Goal: Task Accomplishment & Management: Manage account settings

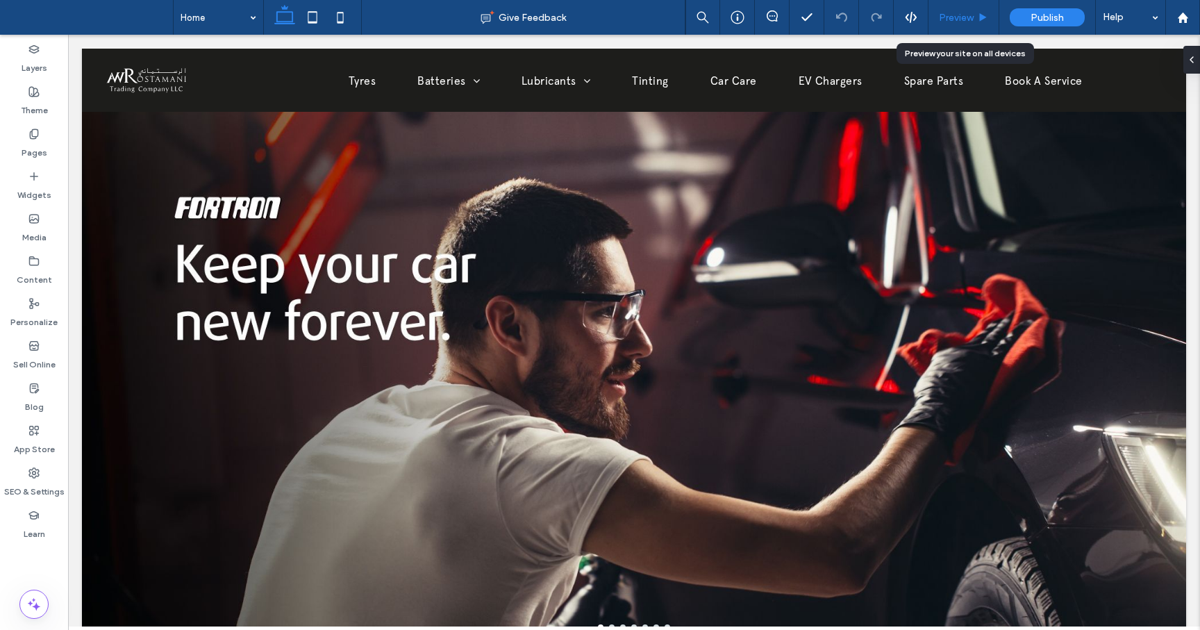
click at [957, 15] on span "Preview" at bounding box center [956, 18] width 35 height 12
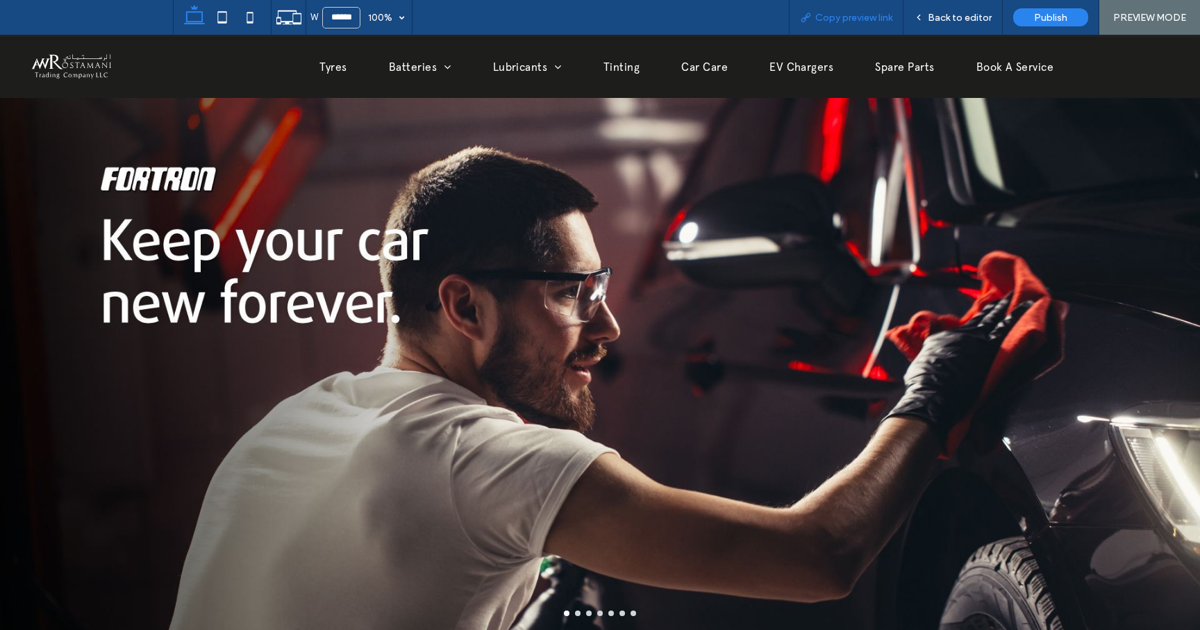
click at [877, 12] on span "Copy preview link" at bounding box center [853, 18] width 77 height 12
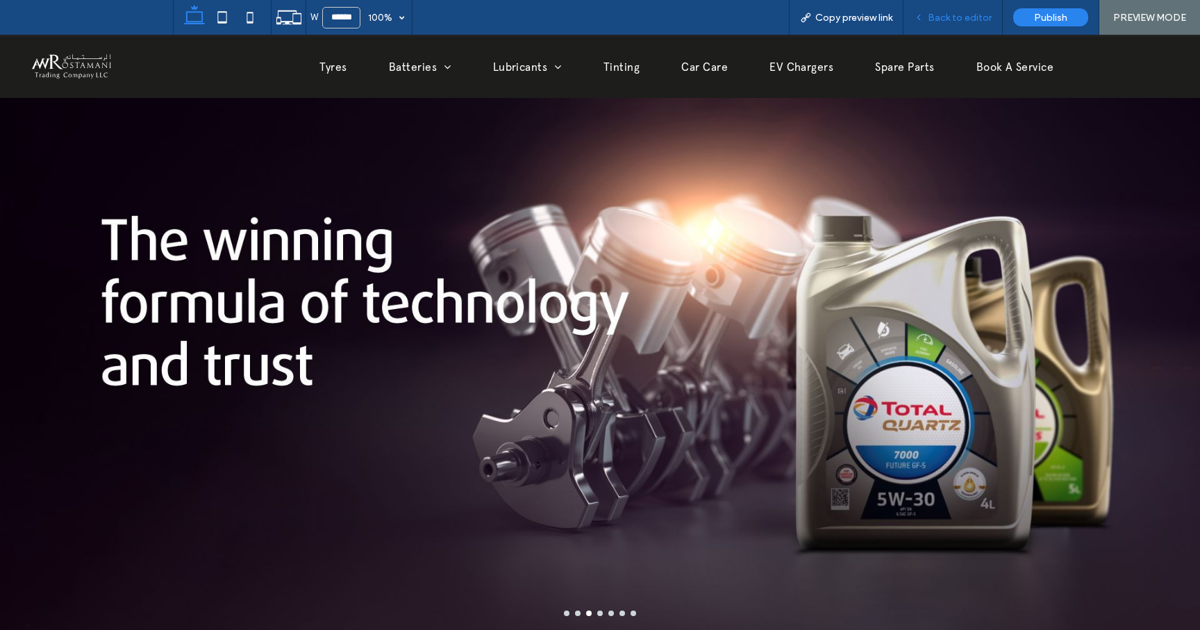
click at [938, 16] on span "Back to editor" at bounding box center [960, 18] width 64 height 12
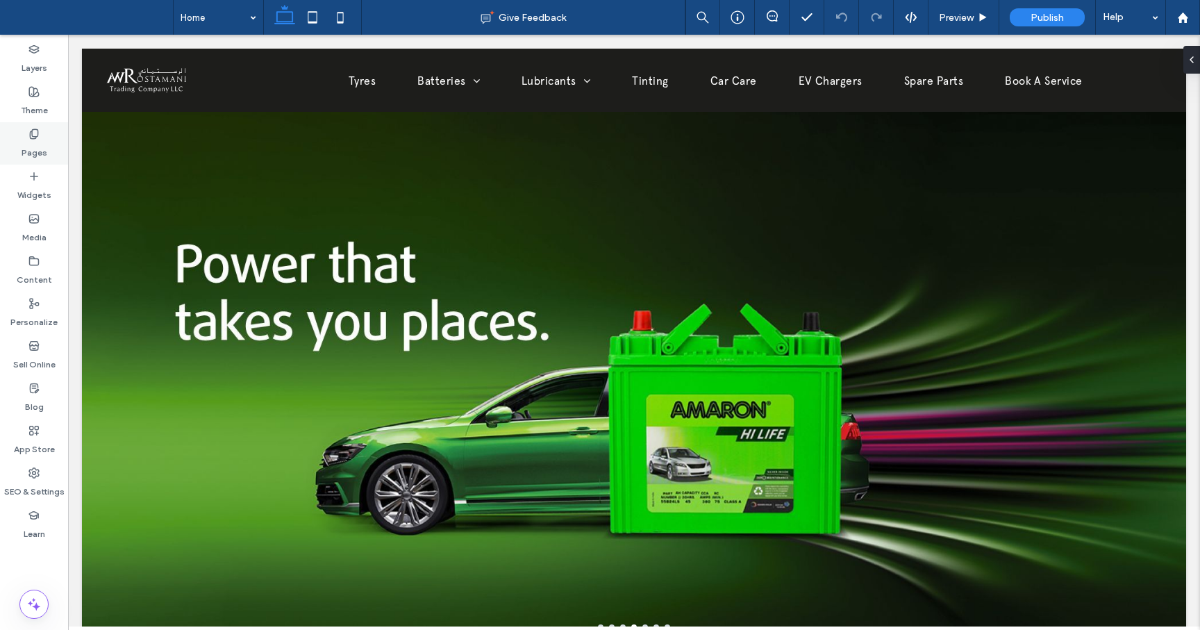
click at [28, 149] on label "Pages" at bounding box center [35, 149] width 26 height 19
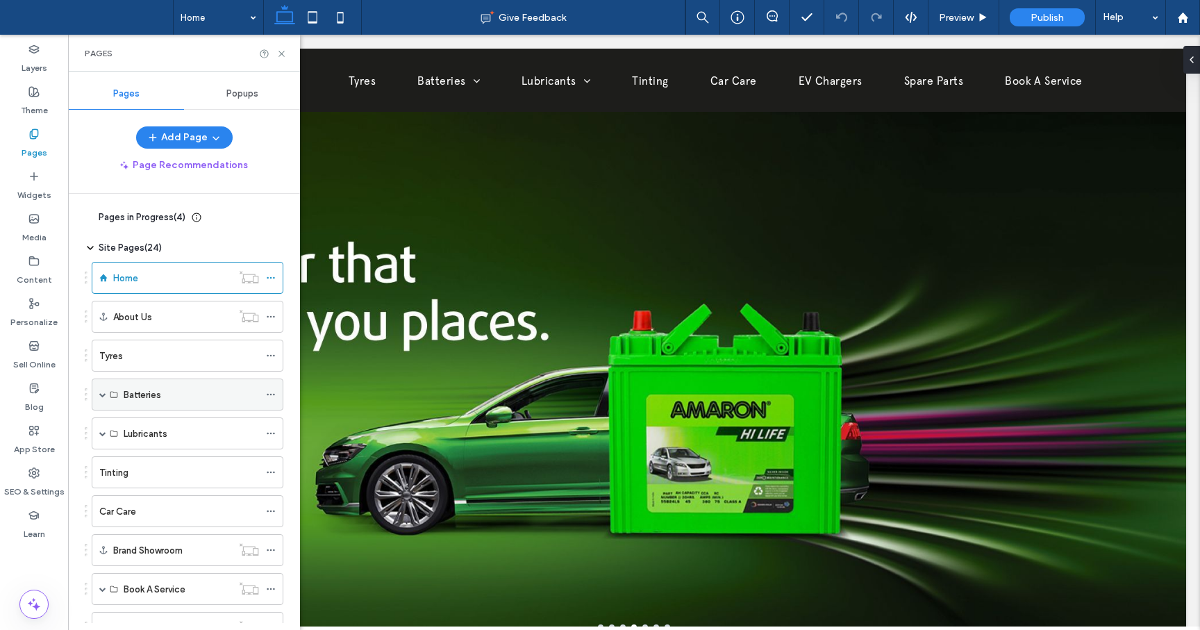
click at [101, 397] on span at bounding box center [102, 394] width 7 height 7
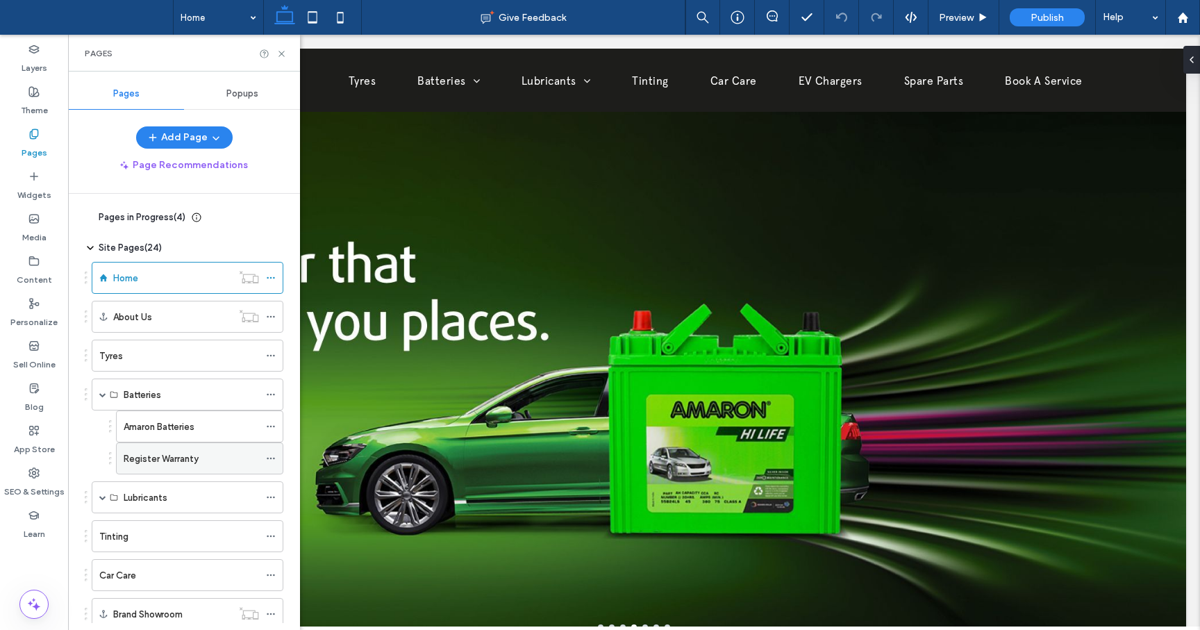
click at [272, 459] on icon at bounding box center [271, 459] width 10 height 10
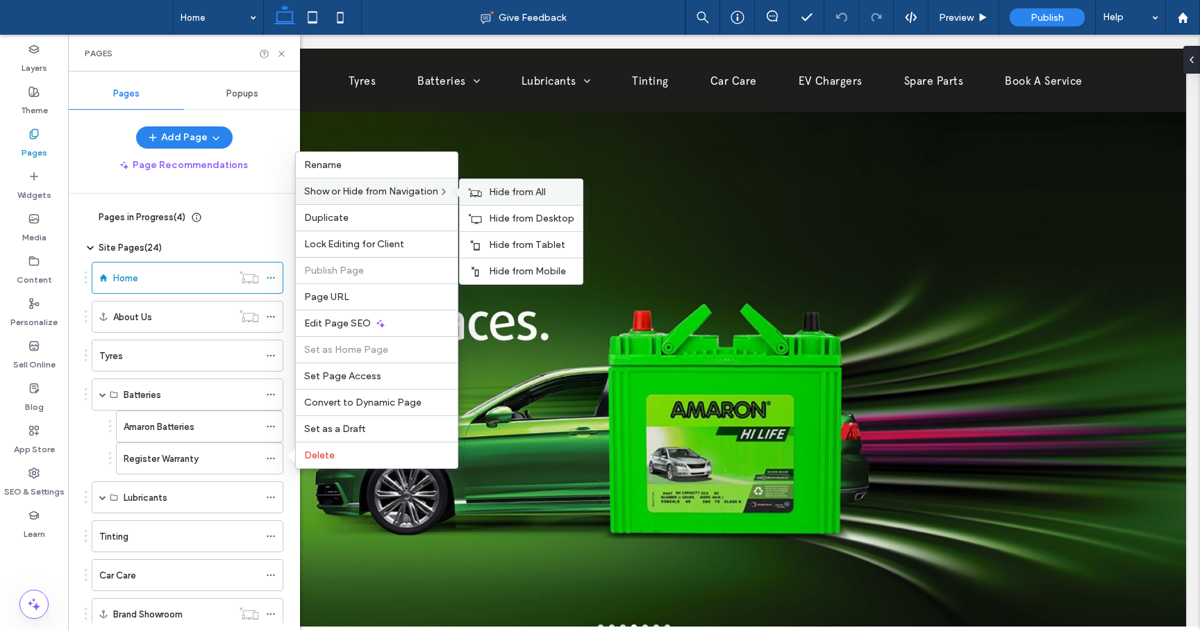
click at [517, 192] on span "Hide from All" at bounding box center [517, 192] width 57 height 12
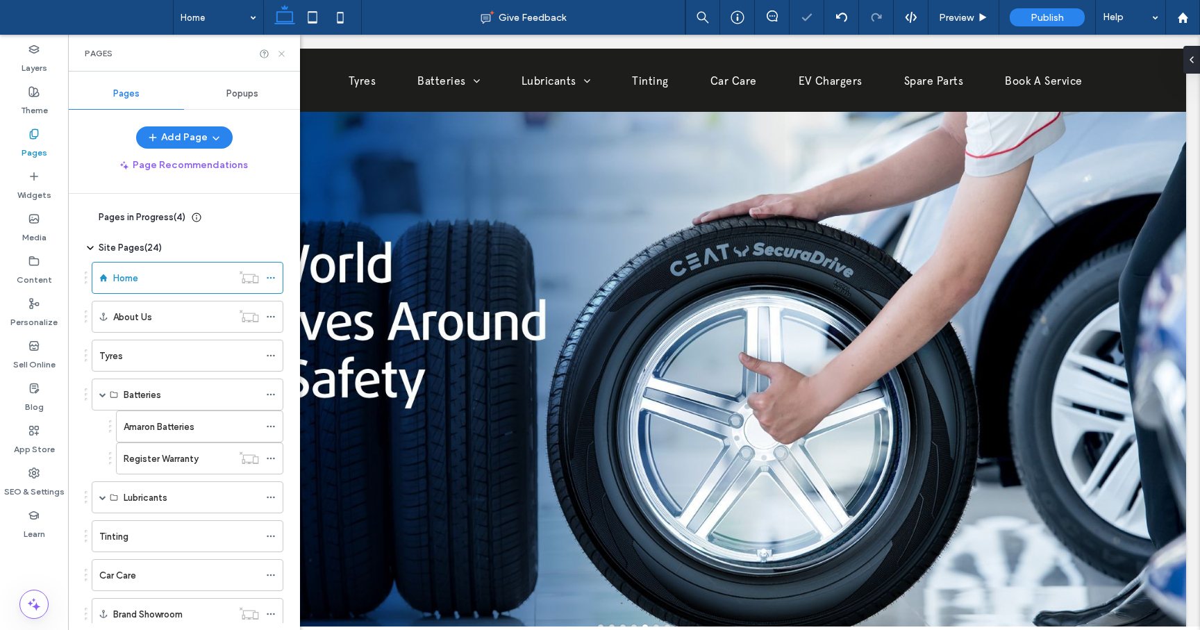
click at [283, 52] on icon at bounding box center [281, 54] width 10 height 10
